Goal: Transaction & Acquisition: Purchase product/service

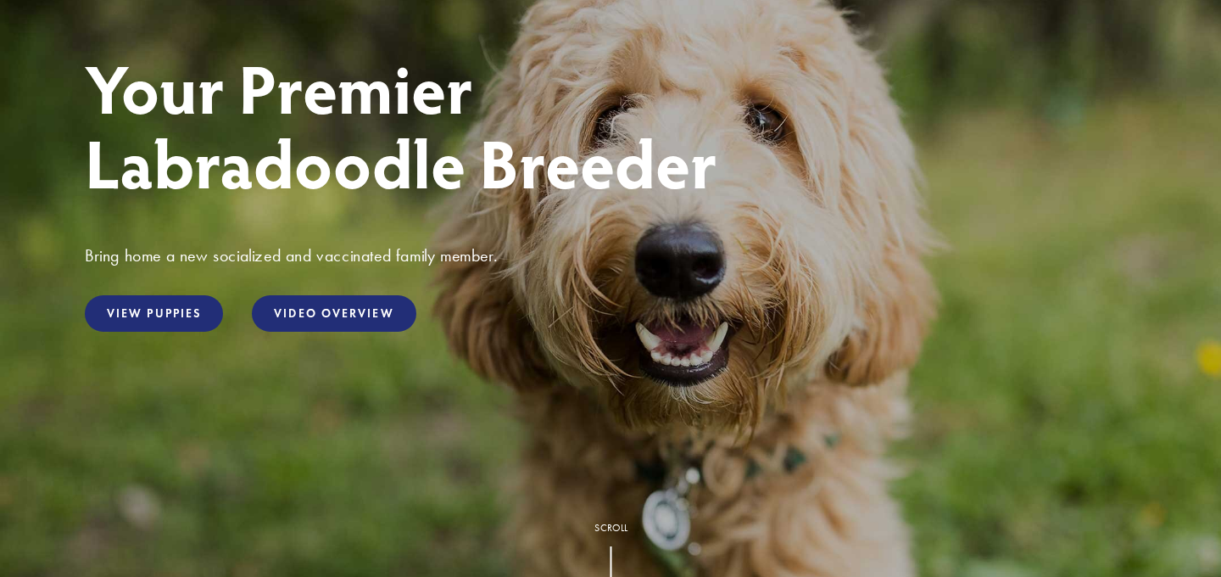
scroll to position [253, 0]
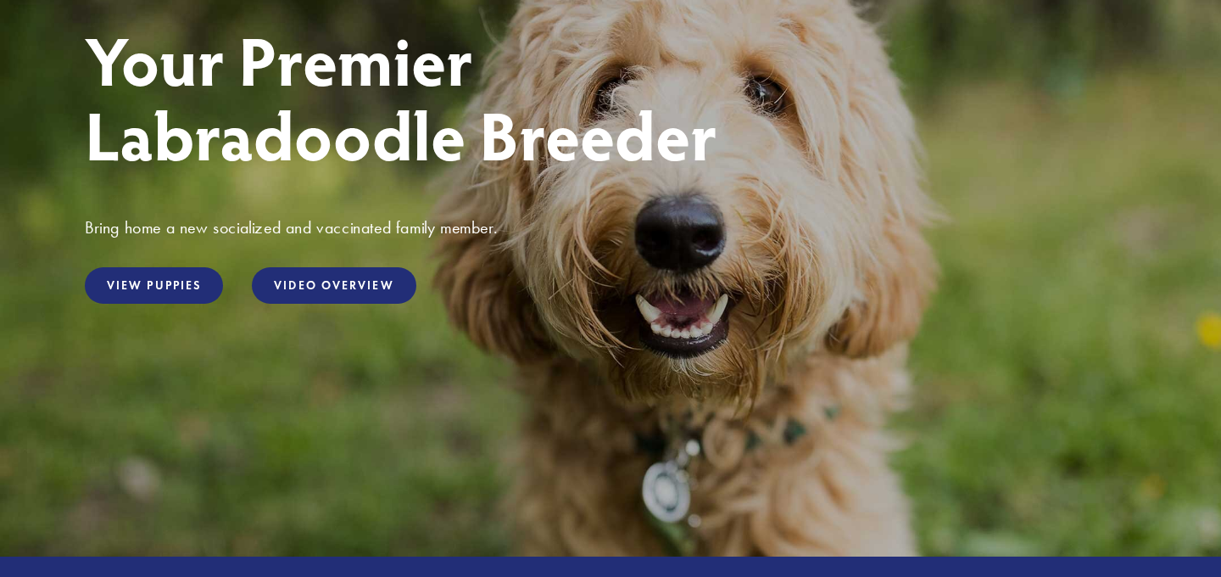
click at [159, 306] on div "View Puppies" at bounding box center [153, 285] width 167 height 65
click at [157, 291] on link "View Puppies" at bounding box center [154, 285] width 138 height 36
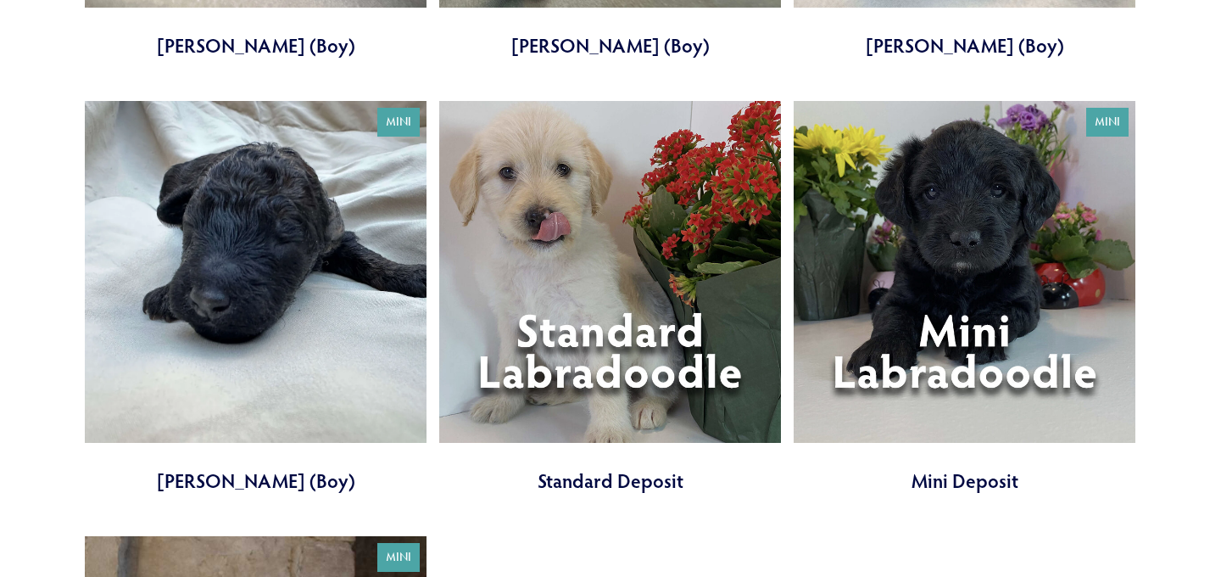
scroll to position [4480, 0]
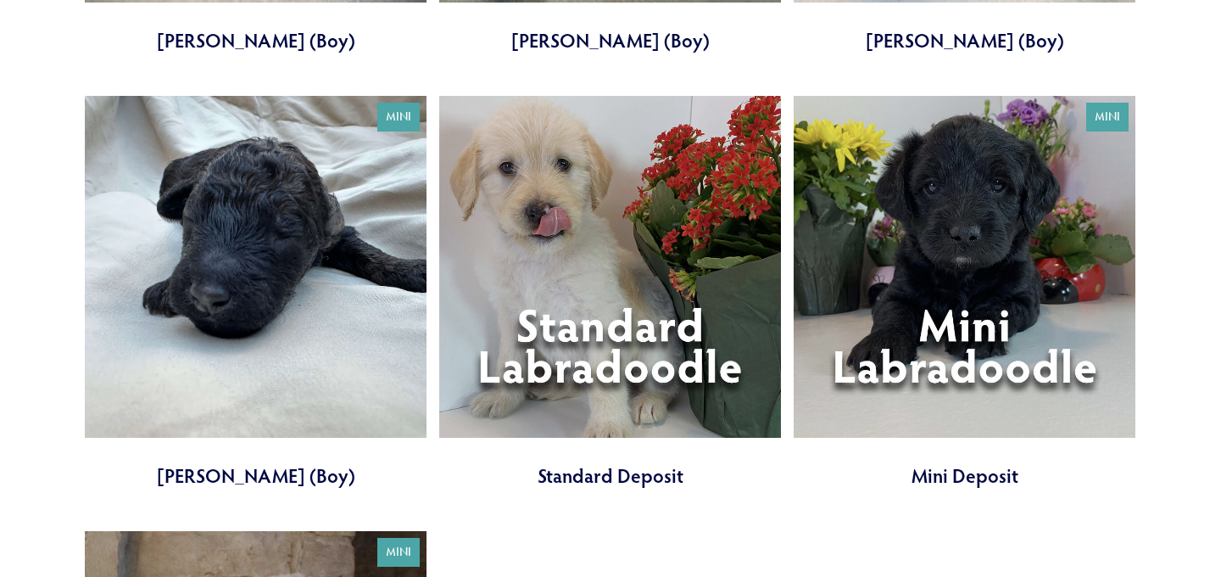
click at [695, 306] on link at bounding box center [610, 292] width 342 height 393
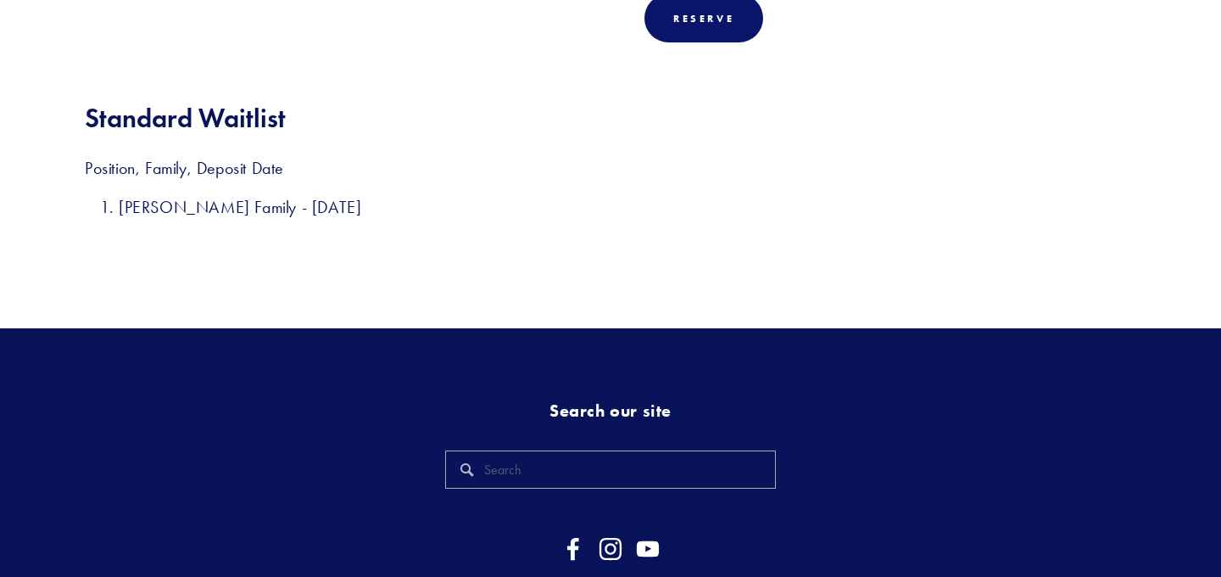
scroll to position [812, 0]
